Goal: Task Accomplishment & Management: Use online tool/utility

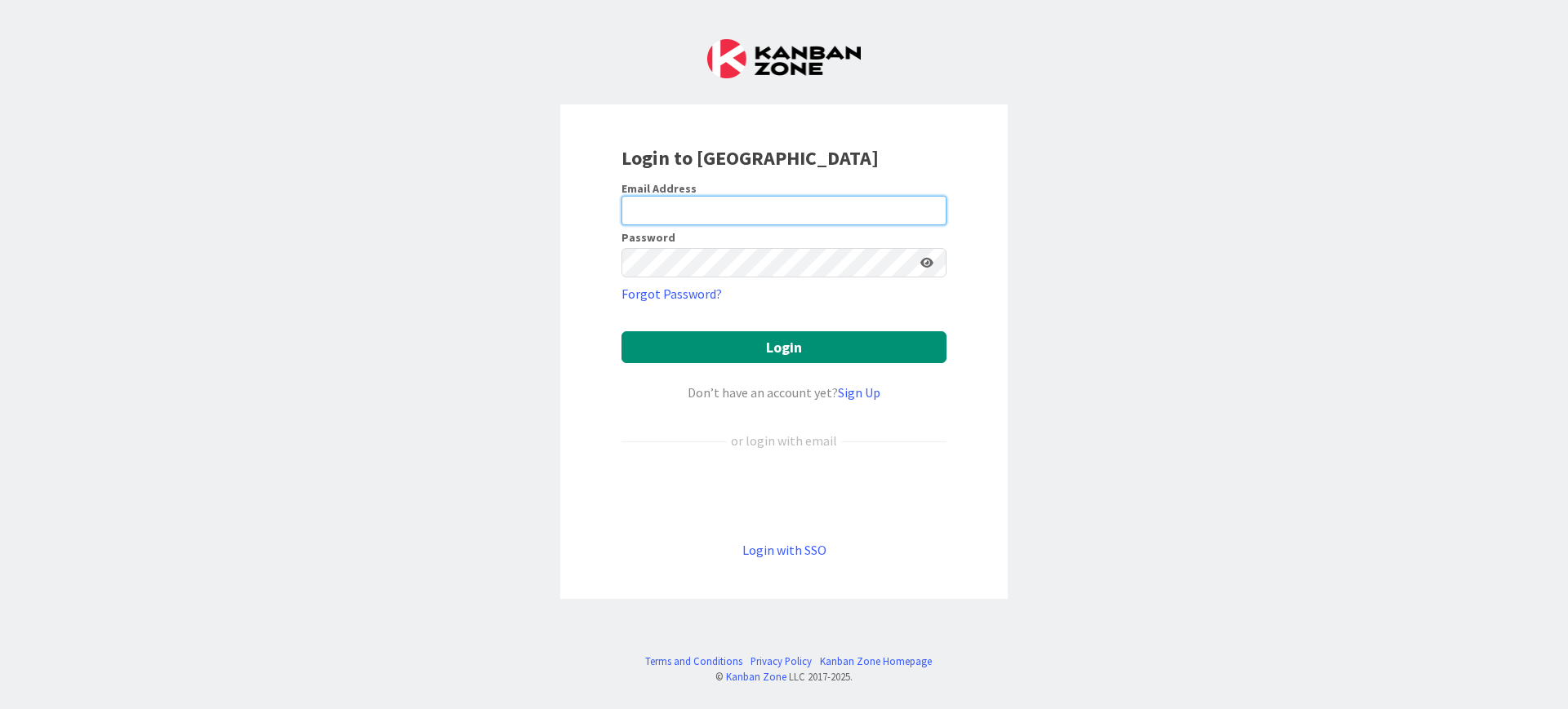
click at [838, 207] on input "email" at bounding box center [784, 211] width 325 height 29
type input "[EMAIL_ADDRESS][DOMAIN_NAME]"
click at [622, 331] on button "Login" at bounding box center [784, 347] width 325 height 32
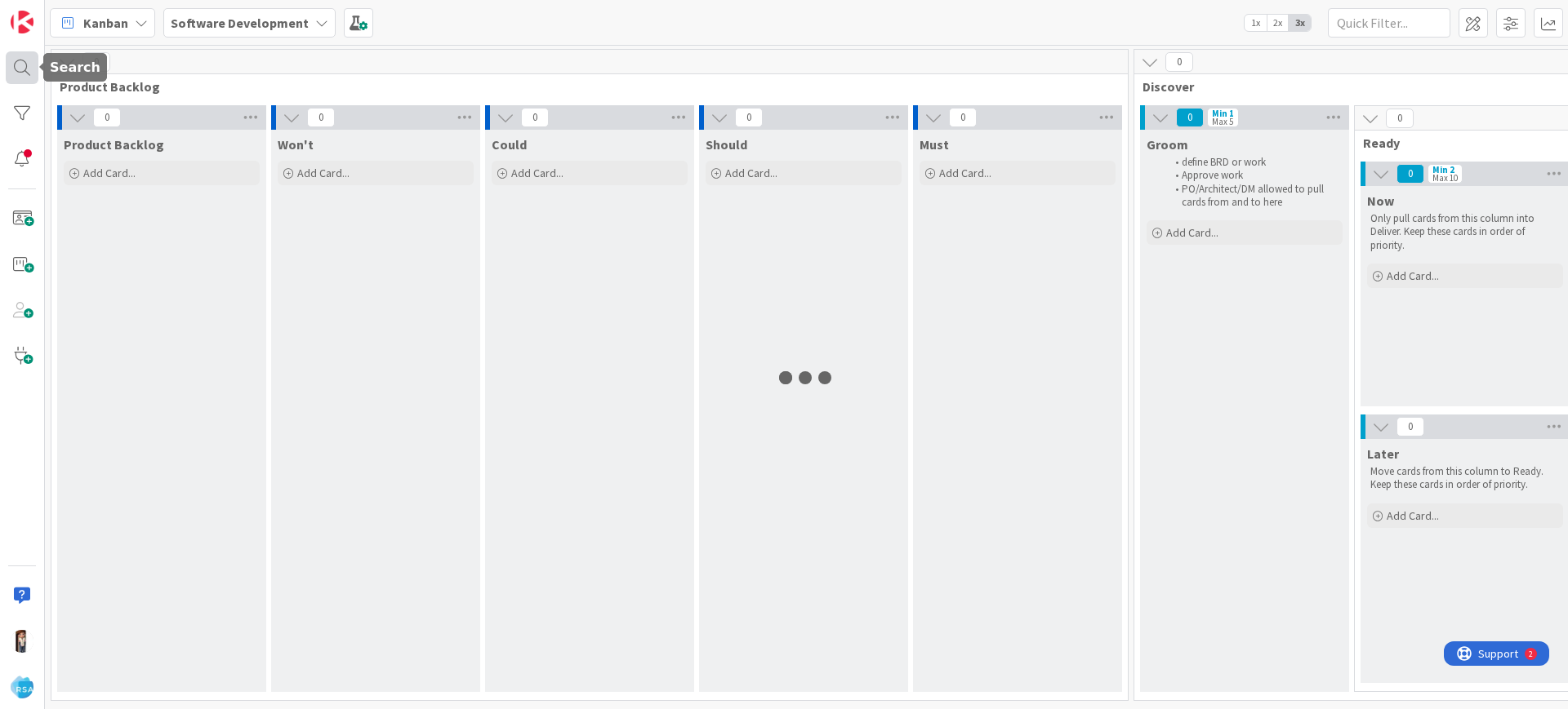
click at [22, 62] on div at bounding box center [23, 68] width 33 height 33
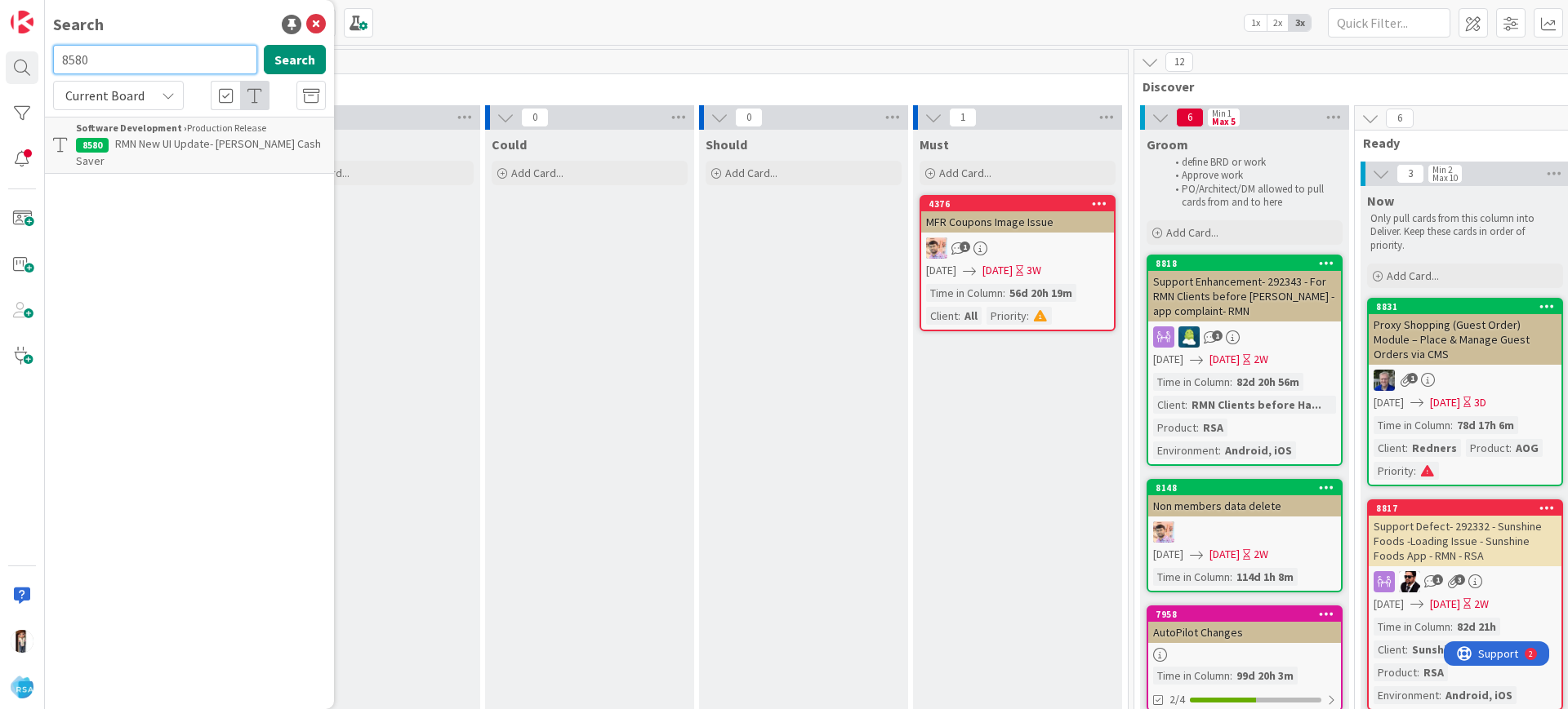
click at [121, 62] on input "8580" at bounding box center [154, 60] width 204 height 29
type input "8"
type input "9360"
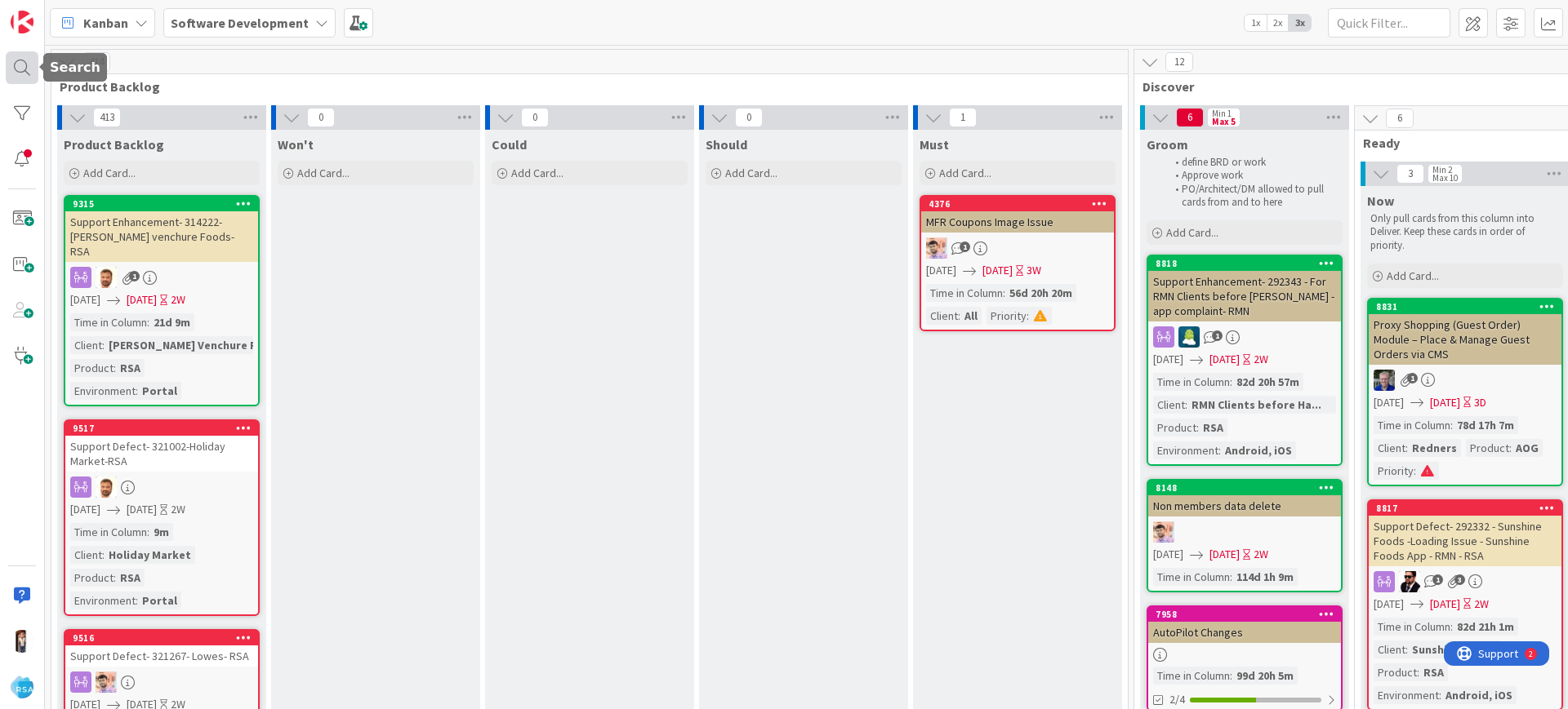
click at [29, 59] on div at bounding box center [23, 68] width 33 height 33
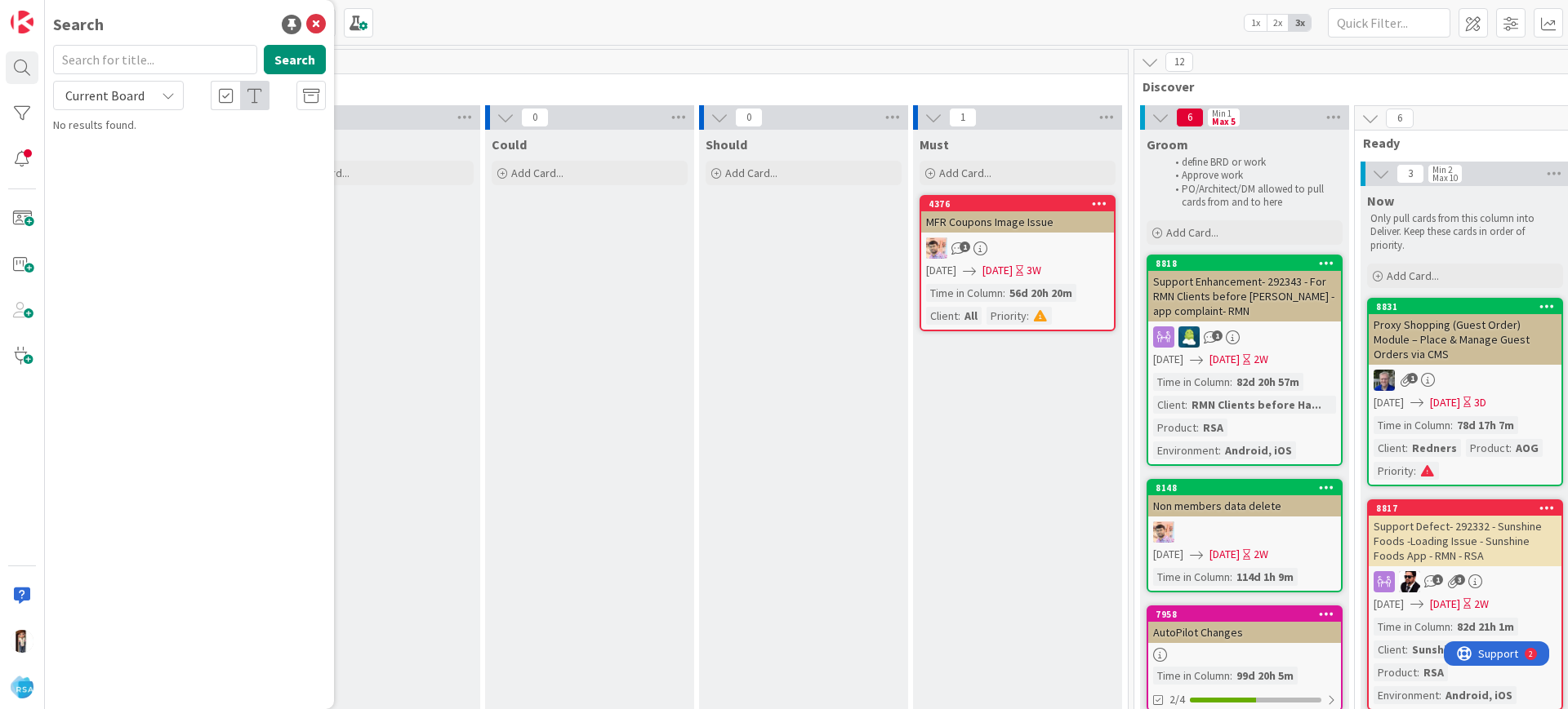
click at [129, 71] on input "text" at bounding box center [154, 60] width 204 height 29
click at [105, 65] on input "9340" at bounding box center [154, 60] width 204 height 29
type input "9360"
